Goal: Book appointment/travel/reservation

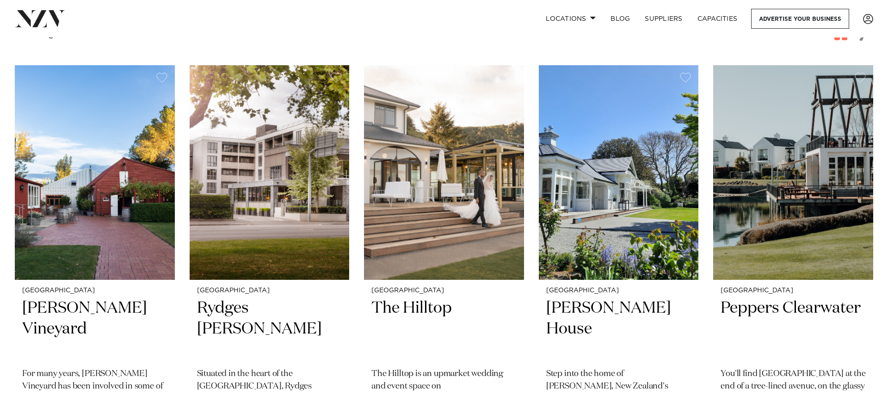
scroll to position [356, 0]
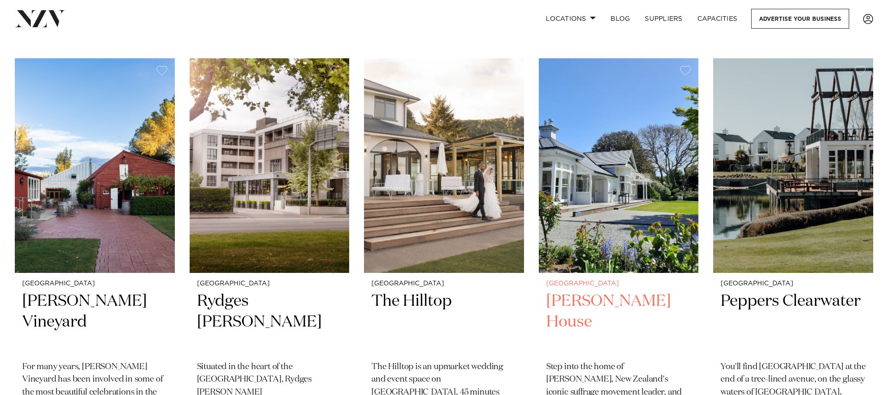
click at [609, 213] on img at bounding box center [619, 165] width 160 height 215
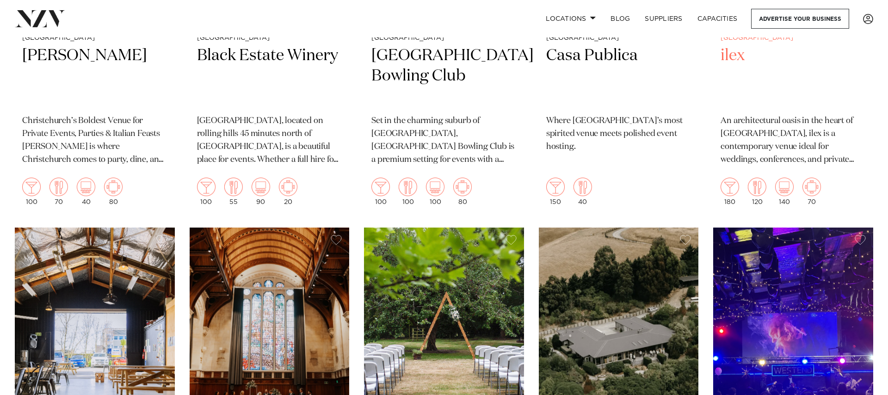
scroll to position [1842, 0]
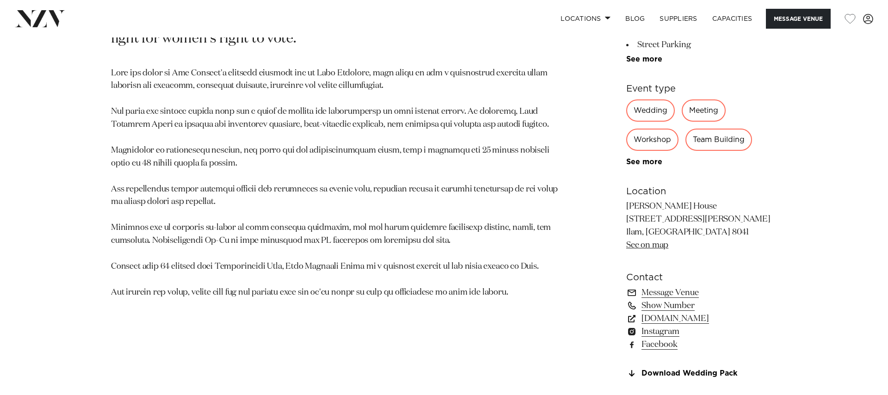
scroll to position [581, 0]
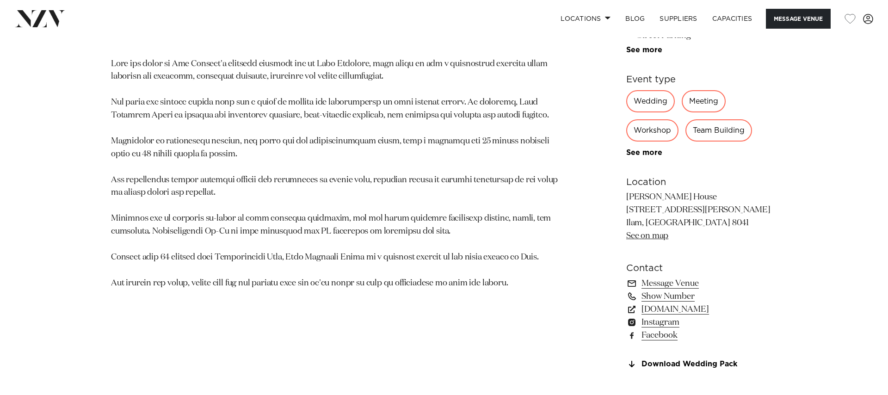
click at [711, 104] on div "Meeting" at bounding box center [704, 101] width 44 height 22
click at [641, 155] on link "See more" at bounding box center [662, 152] width 72 height 7
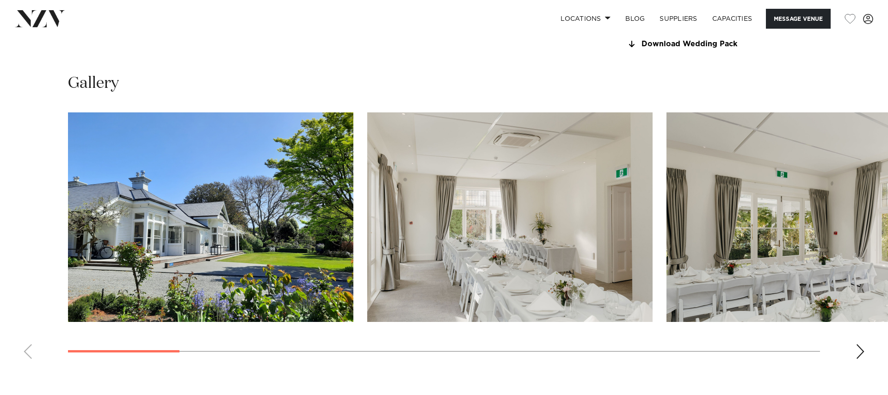
scroll to position [960, 0]
click at [862, 352] on div "Next slide" at bounding box center [860, 351] width 9 height 15
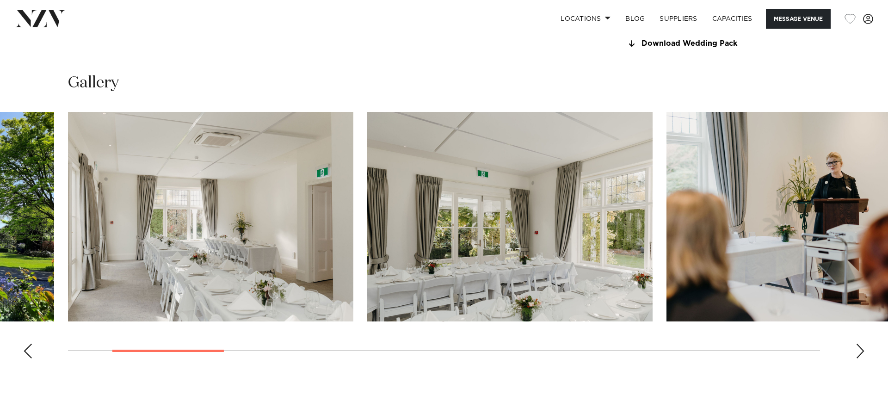
click at [862, 351] on div "Next slide" at bounding box center [860, 351] width 9 height 15
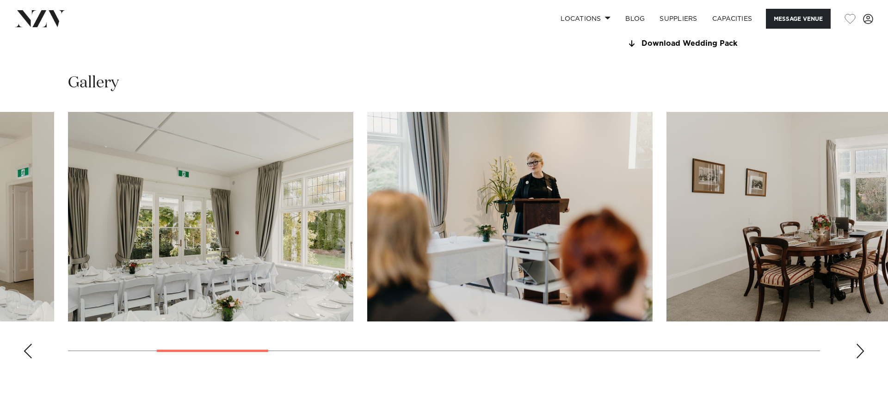
click at [862, 351] on div "Next slide" at bounding box center [860, 351] width 9 height 15
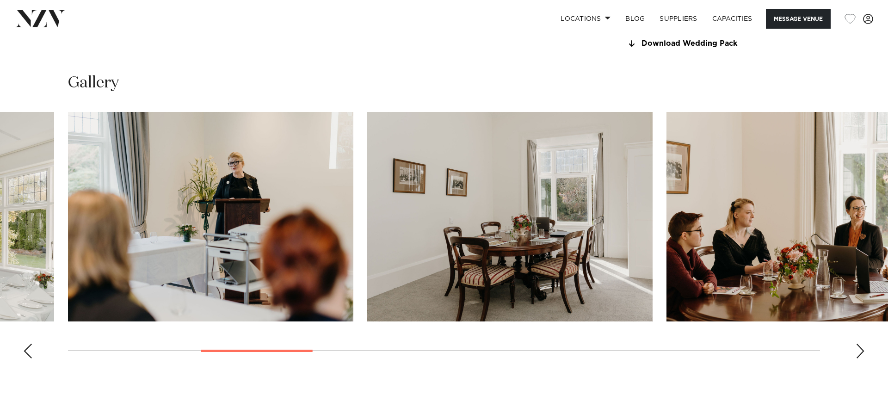
click at [862, 351] on div "Next slide" at bounding box center [860, 351] width 9 height 15
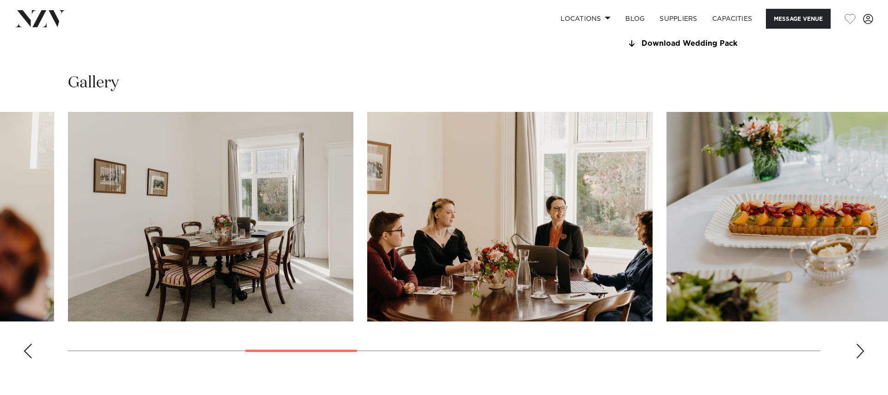
click at [862, 351] on div "Next slide" at bounding box center [860, 351] width 9 height 15
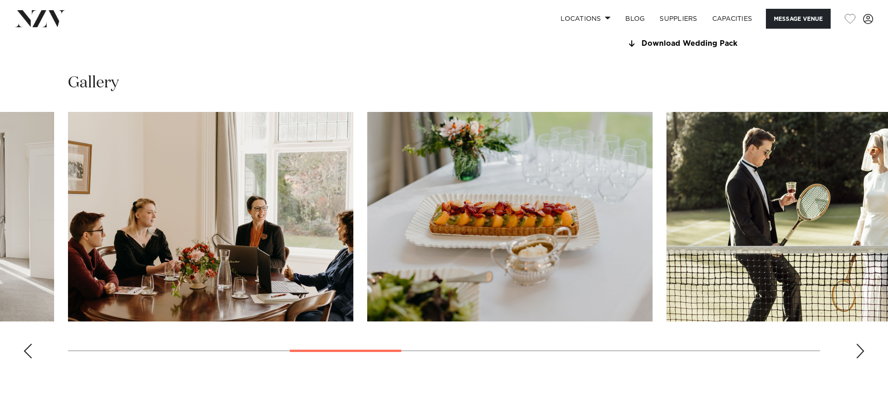
click at [862, 351] on div "Next slide" at bounding box center [860, 351] width 9 height 15
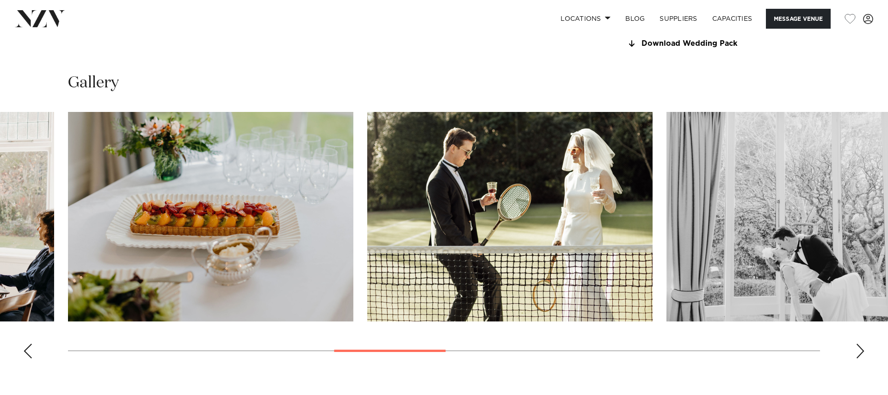
click at [862, 351] on div "Next slide" at bounding box center [860, 351] width 9 height 15
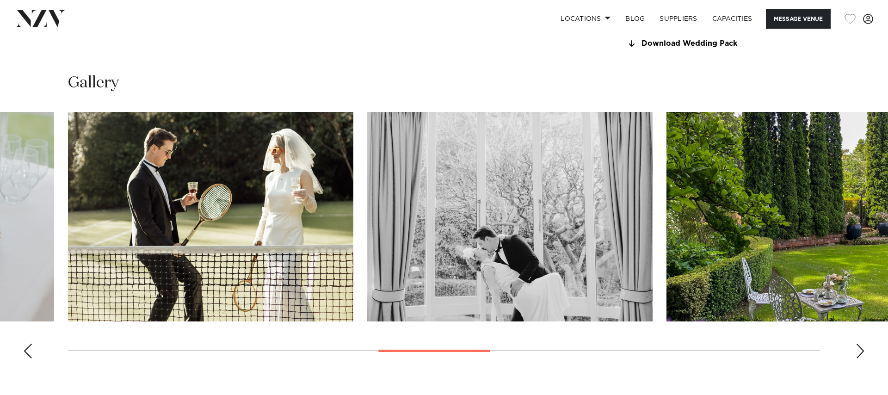
click at [862, 351] on div "Next slide" at bounding box center [860, 351] width 9 height 15
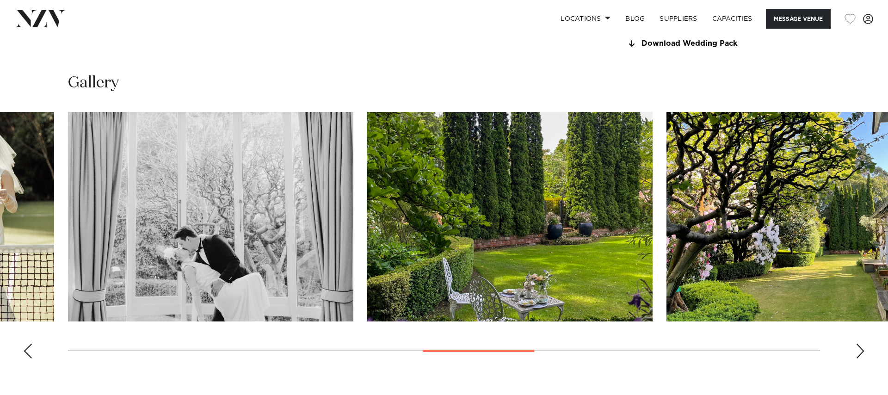
click at [862, 351] on div "Next slide" at bounding box center [860, 351] width 9 height 15
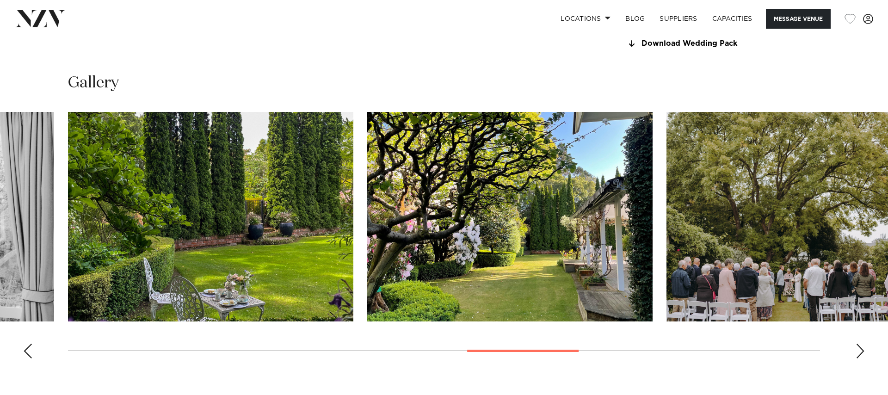
click at [862, 351] on div "Next slide" at bounding box center [860, 351] width 9 height 15
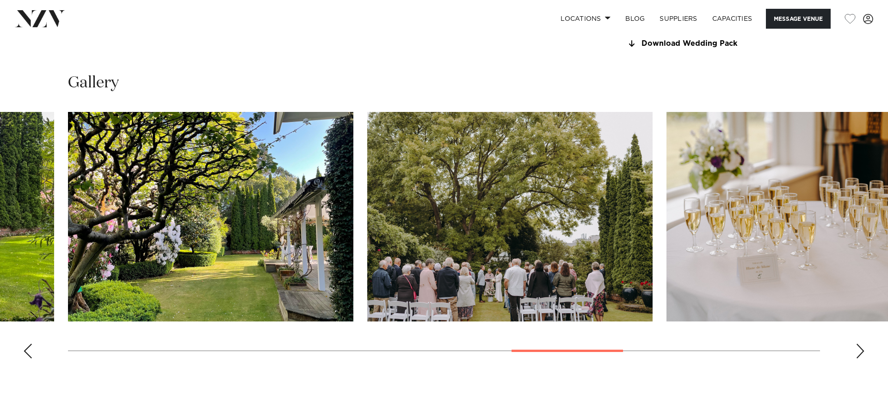
click at [862, 351] on div "Next slide" at bounding box center [860, 351] width 9 height 15
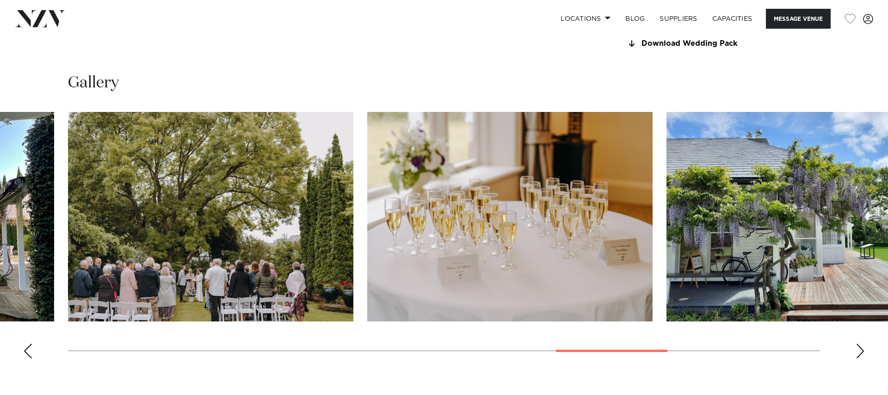
click at [862, 351] on div "Next slide" at bounding box center [860, 351] width 9 height 15
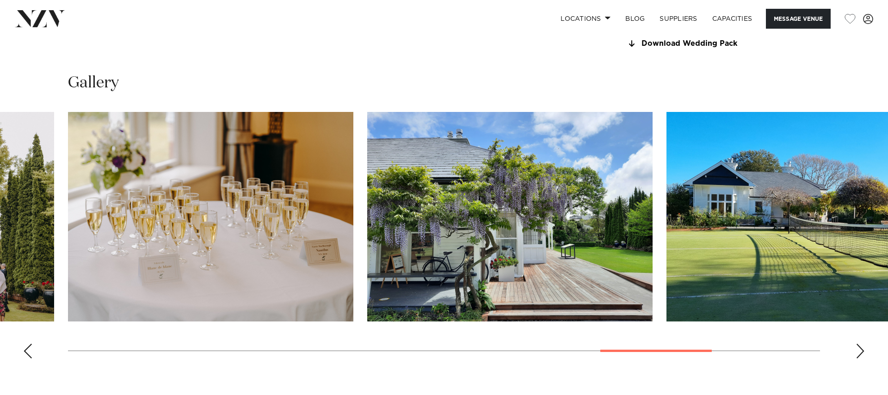
click at [862, 351] on div "Next slide" at bounding box center [860, 351] width 9 height 15
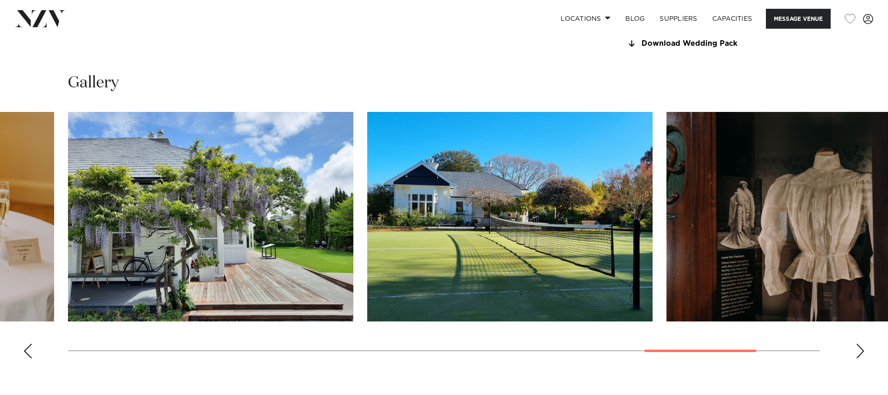
click at [862, 351] on div "Next slide" at bounding box center [860, 351] width 9 height 15
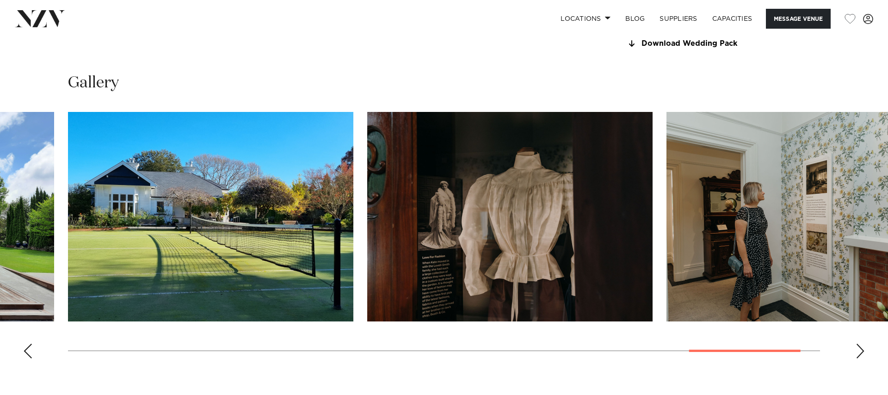
click at [862, 351] on div "Next slide" at bounding box center [860, 351] width 9 height 15
